Goal: Task Accomplishment & Management: Manage account settings

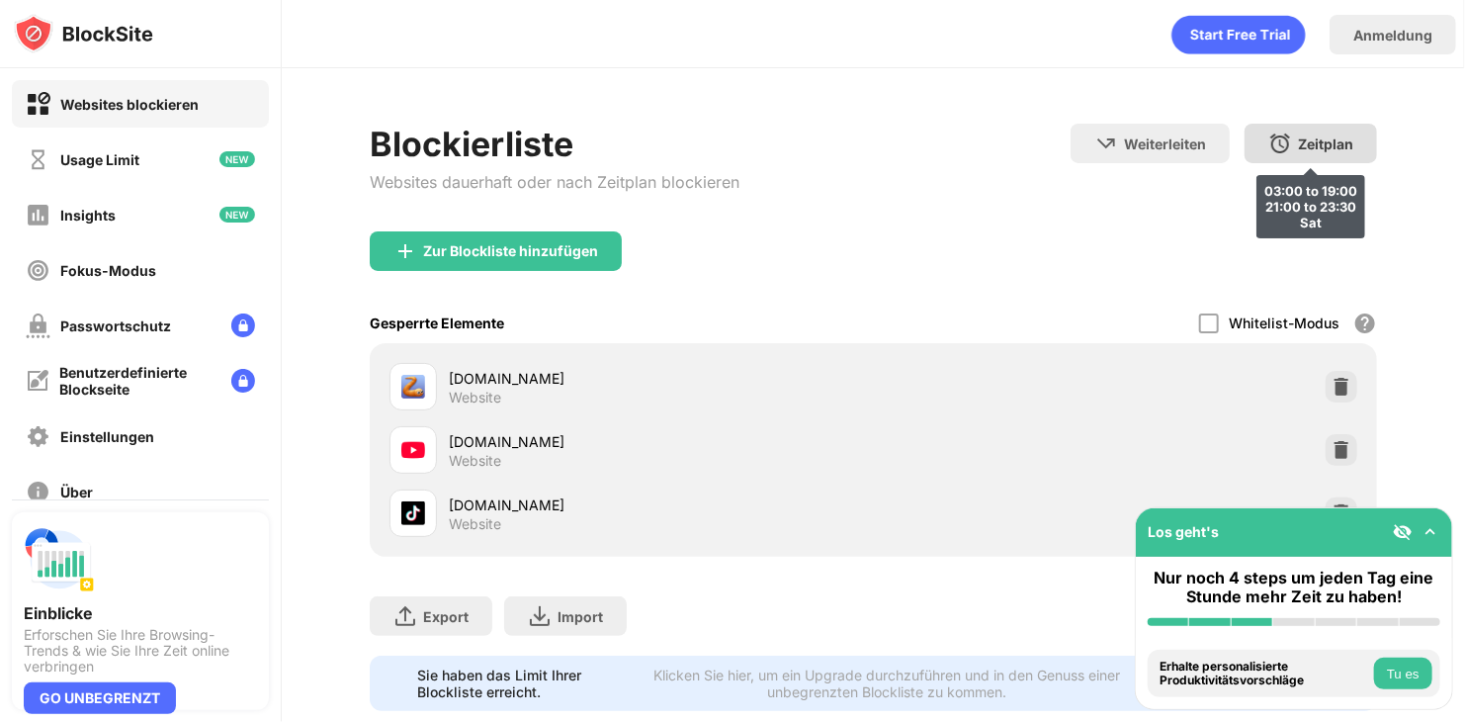
click at [1298, 139] on div "Zeitplan" at bounding box center [1325, 143] width 55 height 17
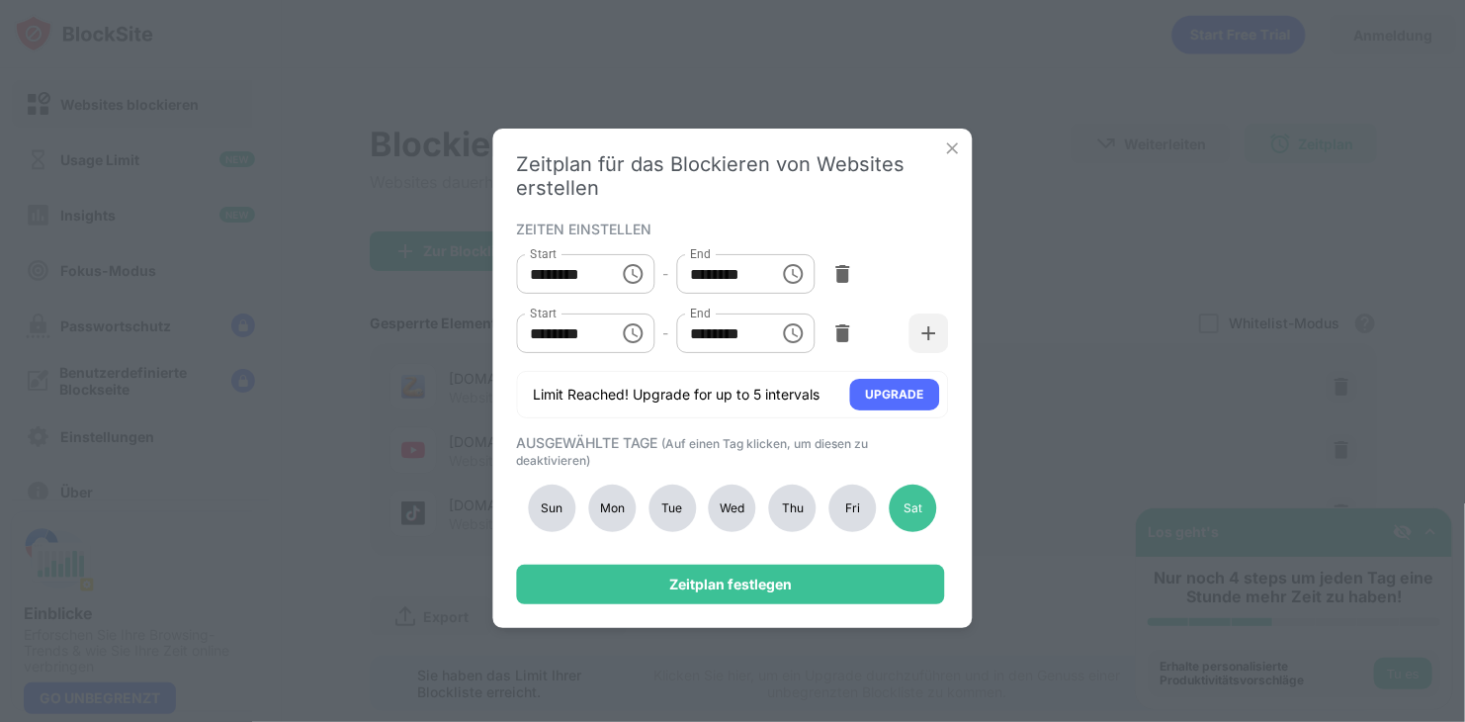
click at [861, 508] on div "Fri" at bounding box center [852, 507] width 47 height 47
click at [901, 508] on div "Sat" at bounding box center [912, 507] width 47 height 47
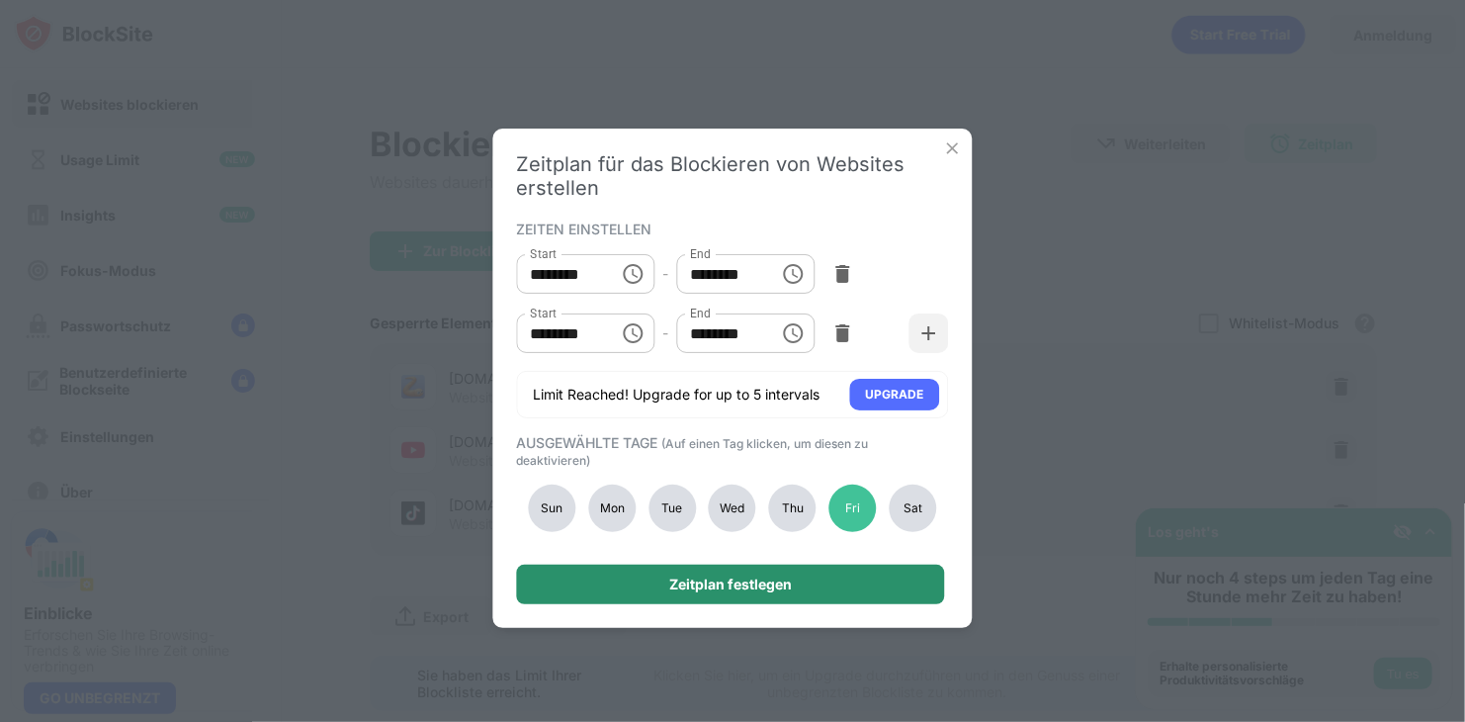
click at [838, 603] on div "Zeitplan festlegen" at bounding box center [731, 584] width 428 height 40
